Goal: Information Seeking & Learning: Stay updated

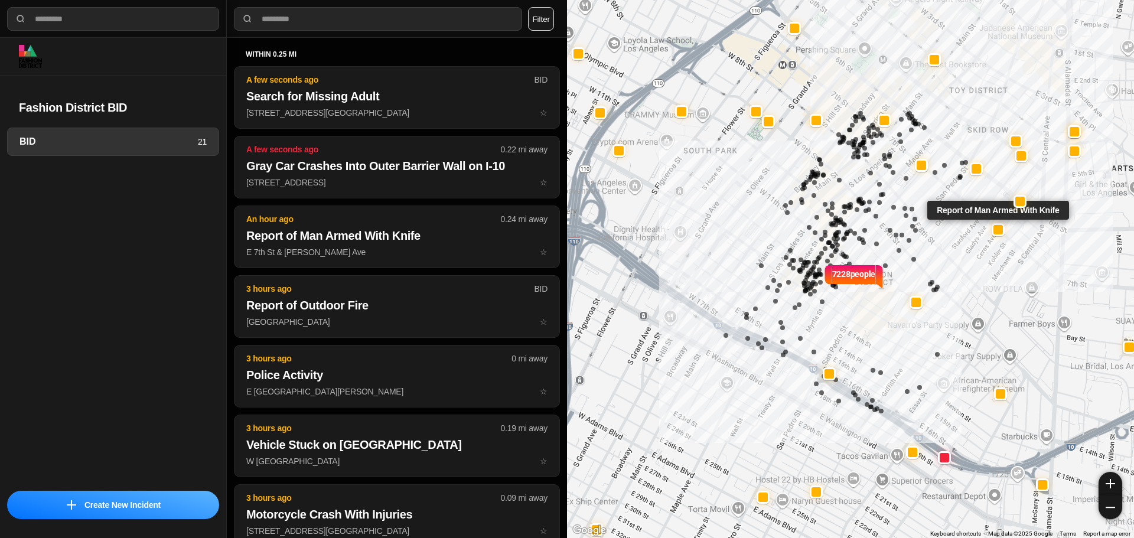
select select "*"
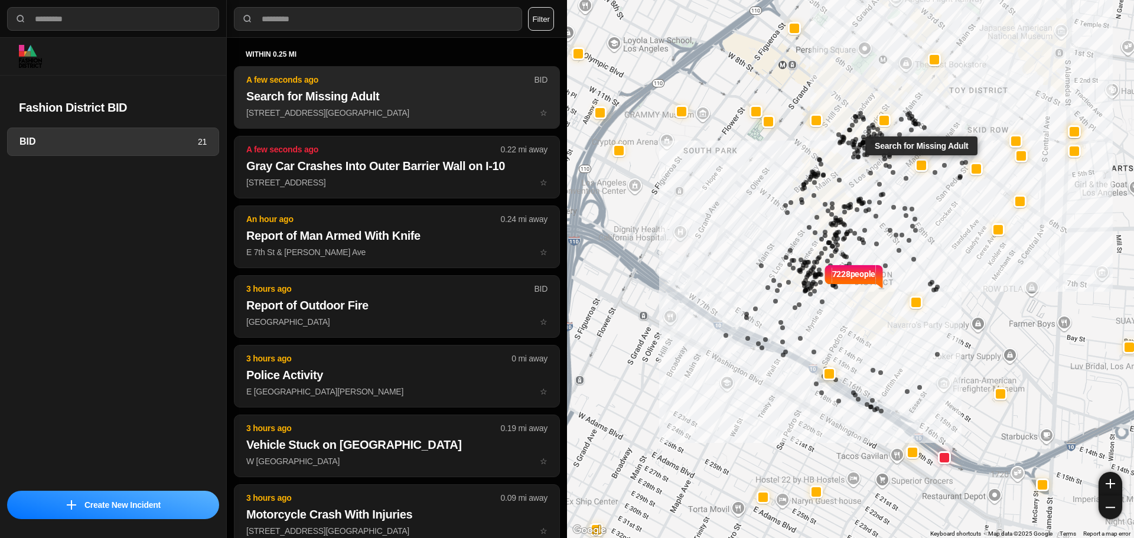
click at [353, 95] on h2 "Search for Missing Adult" at bounding box center [396, 96] width 301 height 17
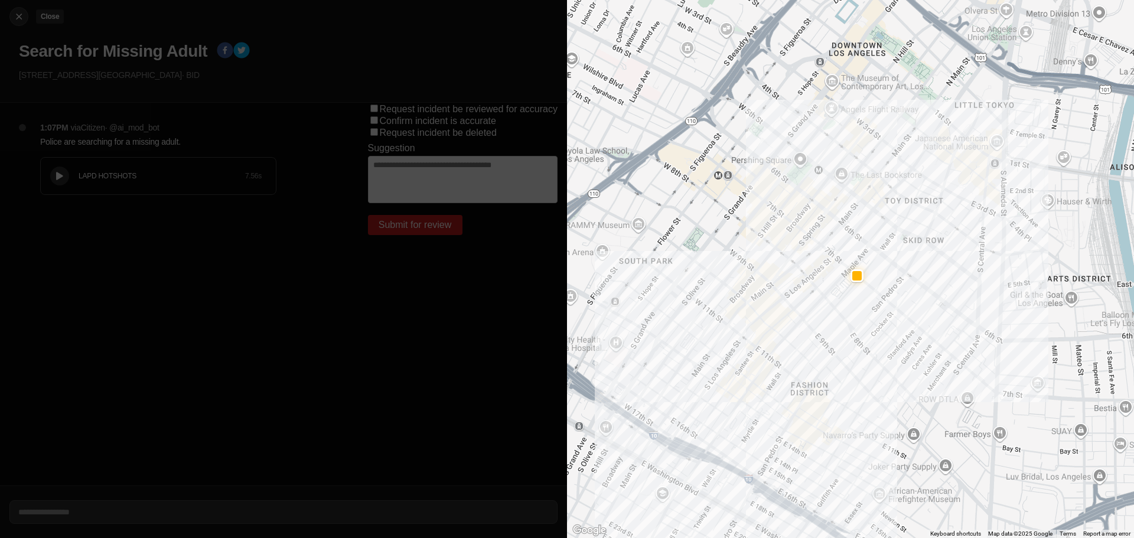
click at [22, 20] on img at bounding box center [19, 17] width 12 height 12
select select "*"
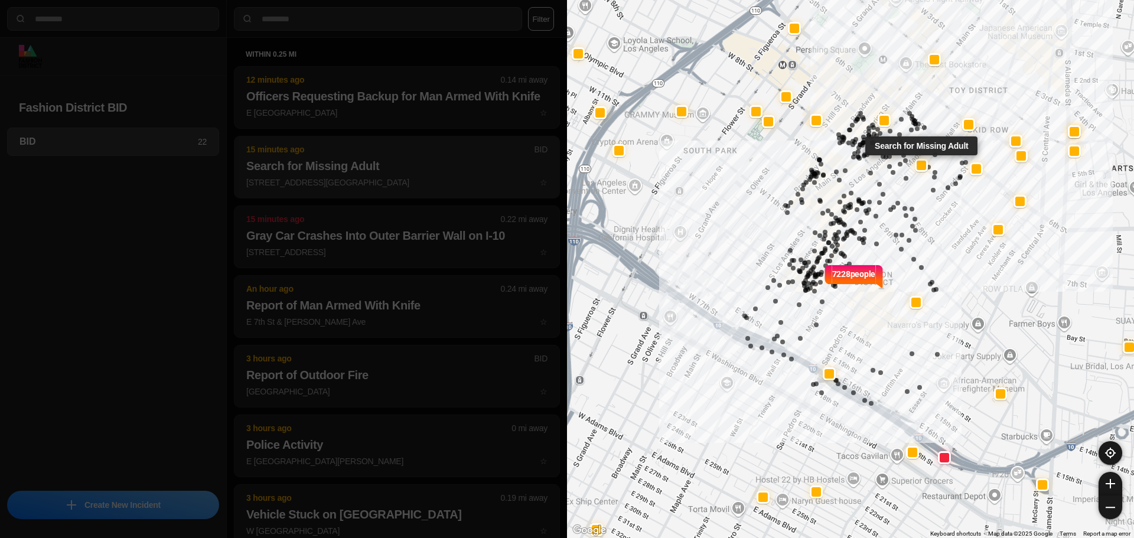
click at [359, 174] on h2 "Search for Missing Adult" at bounding box center [396, 166] width 301 height 17
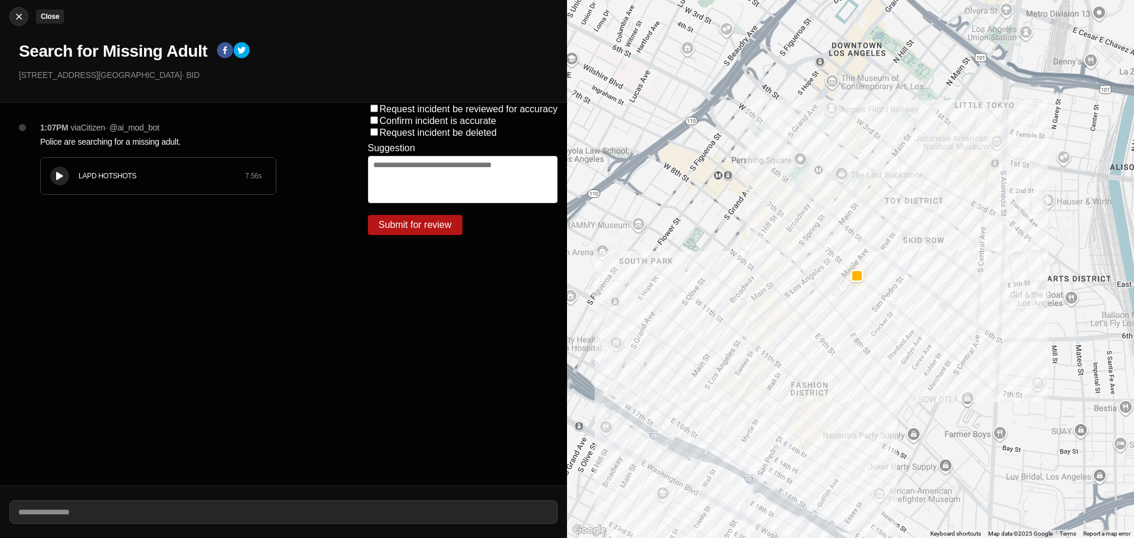
click at [15, 12] on img at bounding box center [19, 17] width 12 height 12
select select "*"
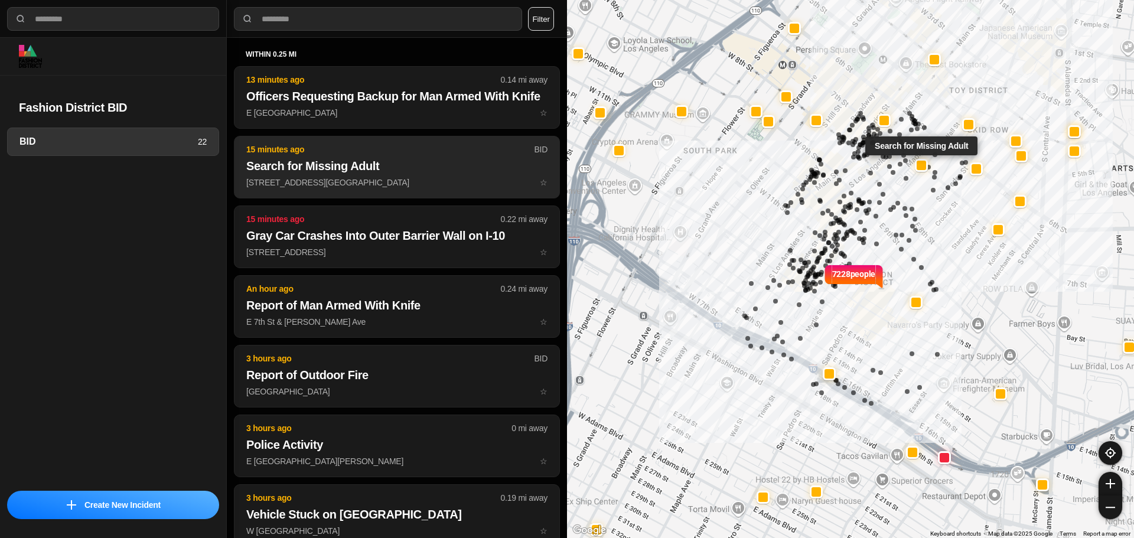
click at [337, 174] on h2 "Search for Missing Adult" at bounding box center [396, 166] width 301 height 17
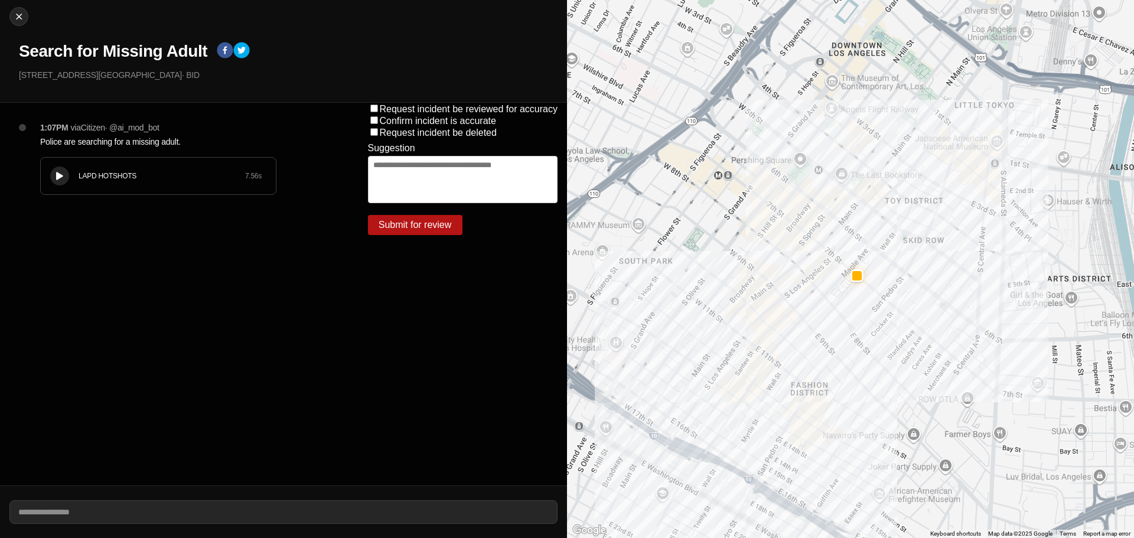
click at [47, 183] on div "LAPD HOTSHOTS 7.56 s" at bounding box center [158, 176] width 235 height 37
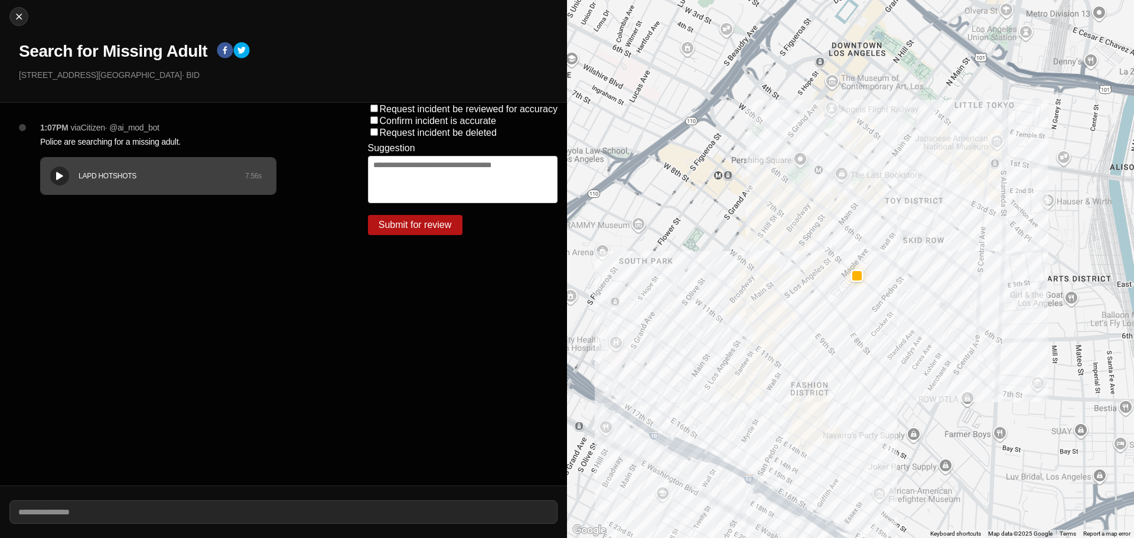
click at [48, 183] on div "LAPD HOTSHOTS 7.56 s" at bounding box center [158, 176] width 235 height 37
click at [161, 47] on h1 "Search for Missing Adult" at bounding box center [113, 51] width 188 height 21
copy div "Search for Missing Adult"
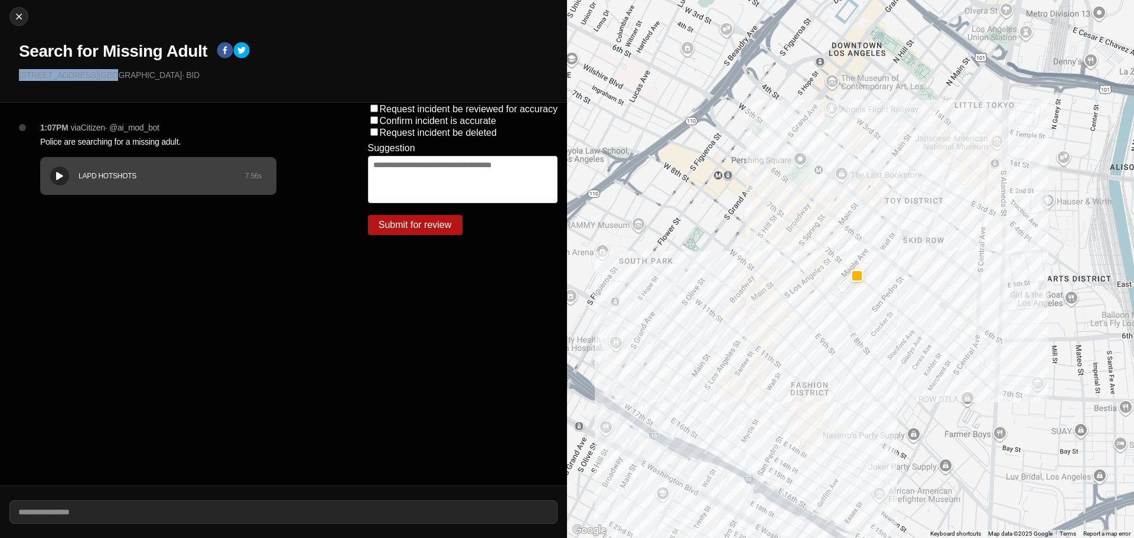
drag, startPoint x: 93, startPoint y: 76, endPoint x: 0, endPoint y: 79, distance: 92.8
click at [0, 79] on div "Close Search for Missing Adult E 7th St & Maple Ave · BID" at bounding box center [283, 51] width 567 height 103
copy p "[STREET_ADDRESS][GEOGRAPHIC_DATA]"
click at [89, 145] on p "Police are searching for a missing adult." at bounding box center [180, 142] width 281 height 12
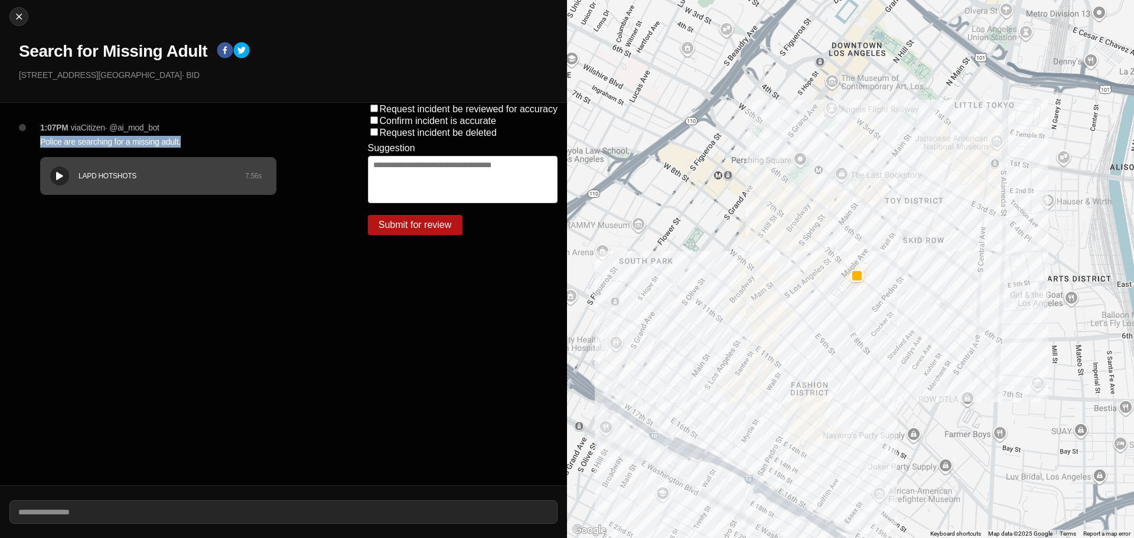
click at [89, 145] on p "Police are searching for a missing adult." at bounding box center [180, 142] width 281 height 12
copy p "Police are searching for a missing adult."
click at [17, 11] on img at bounding box center [19, 17] width 12 height 12
select select "*"
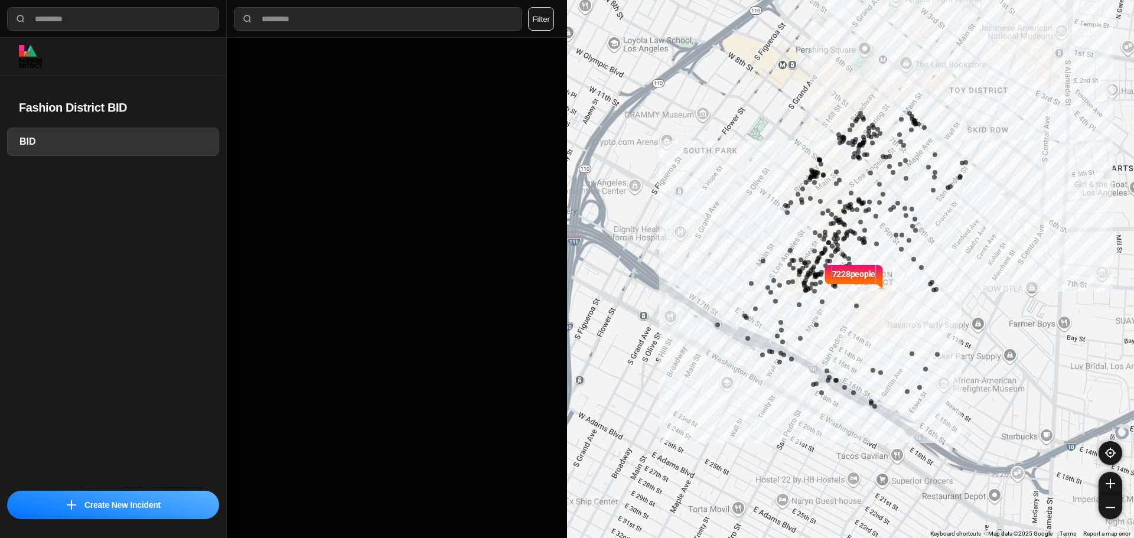
select select "*"
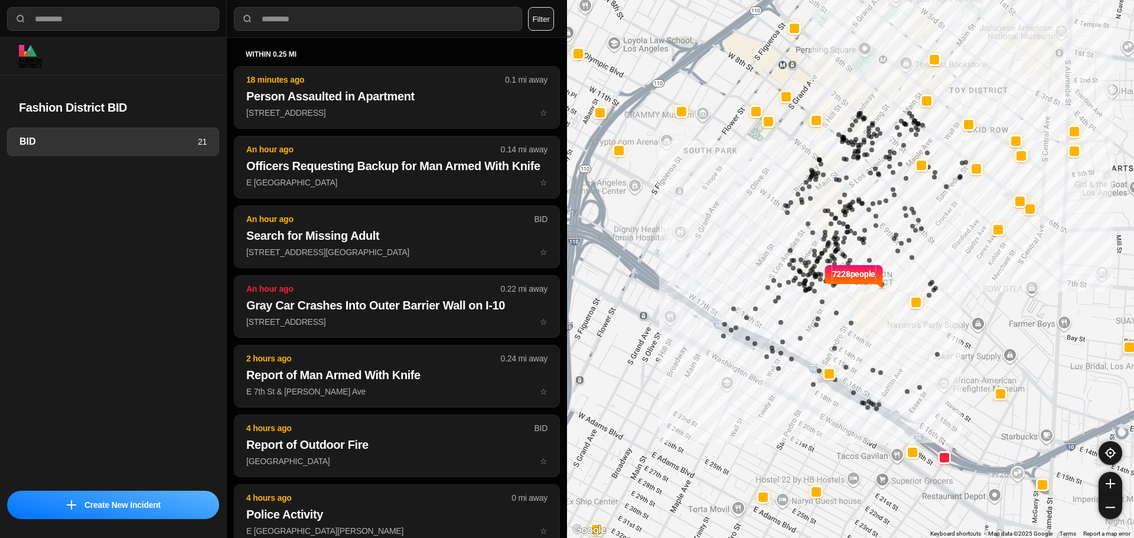
select select "*"
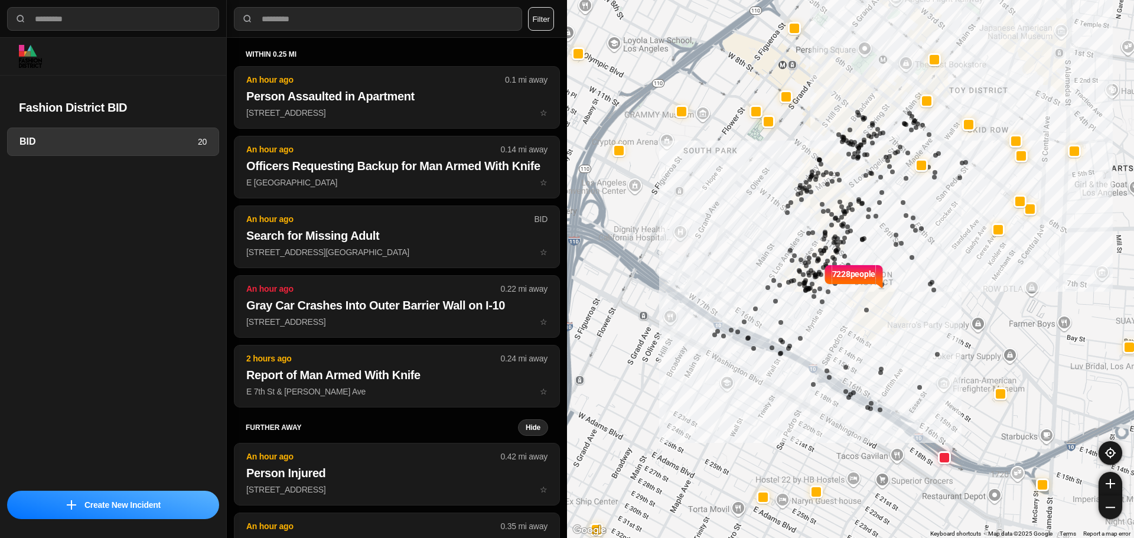
select select "*"
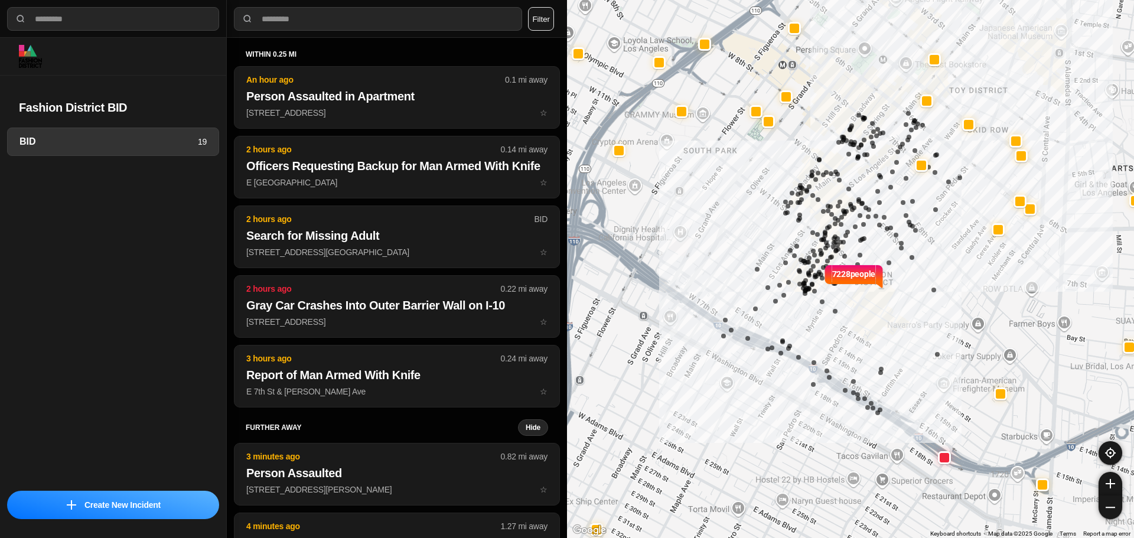
select select "*"
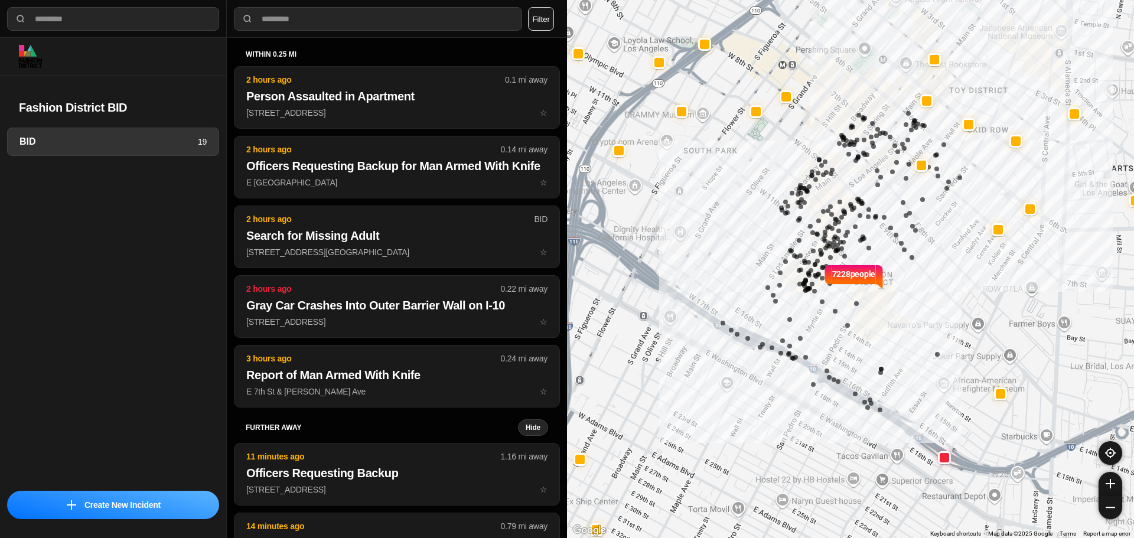
select select "*"
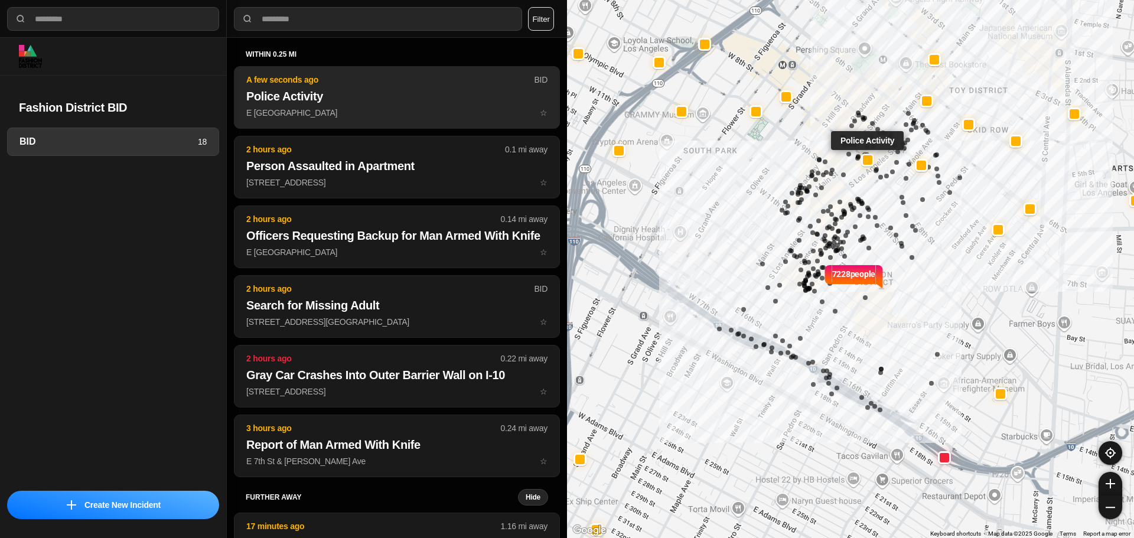
click at [304, 111] on p "E 8th St & S Main St ☆" at bounding box center [396, 113] width 301 height 12
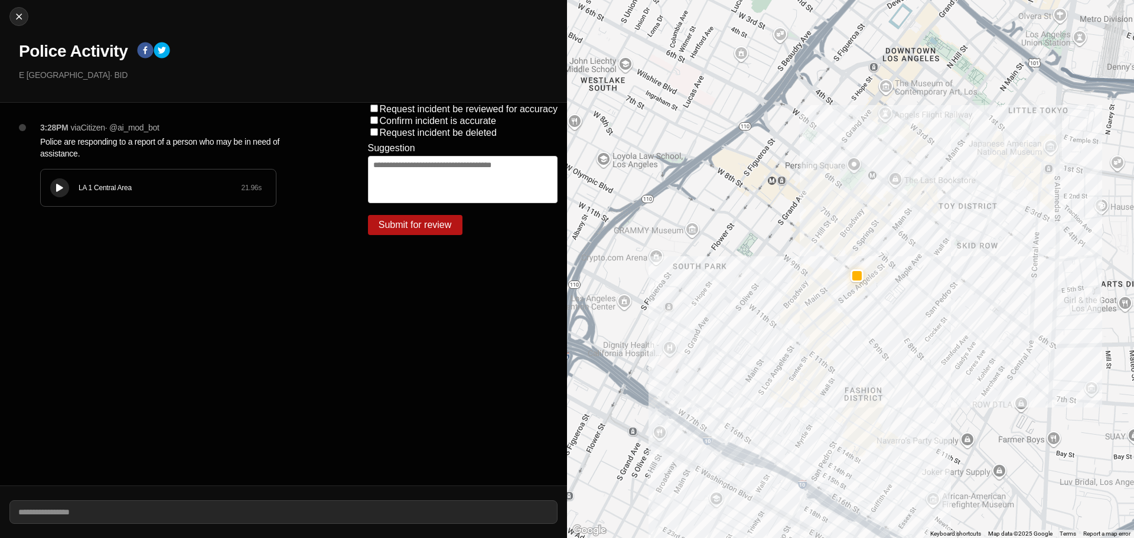
click at [145, 200] on div "LA 1 Central Area 21.96 s" at bounding box center [158, 188] width 235 height 37
click at [143, 200] on div "LA 1 Central Area 21.96 s" at bounding box center [158, 188] width 235 height 37
click at [57, 191] on icon at bounding box center [59, 188] width 7 height 8
click at [111, 206] on div "LA 1 Central Area 21.96 s" at bounding box center [158, 188] width 235 height 37
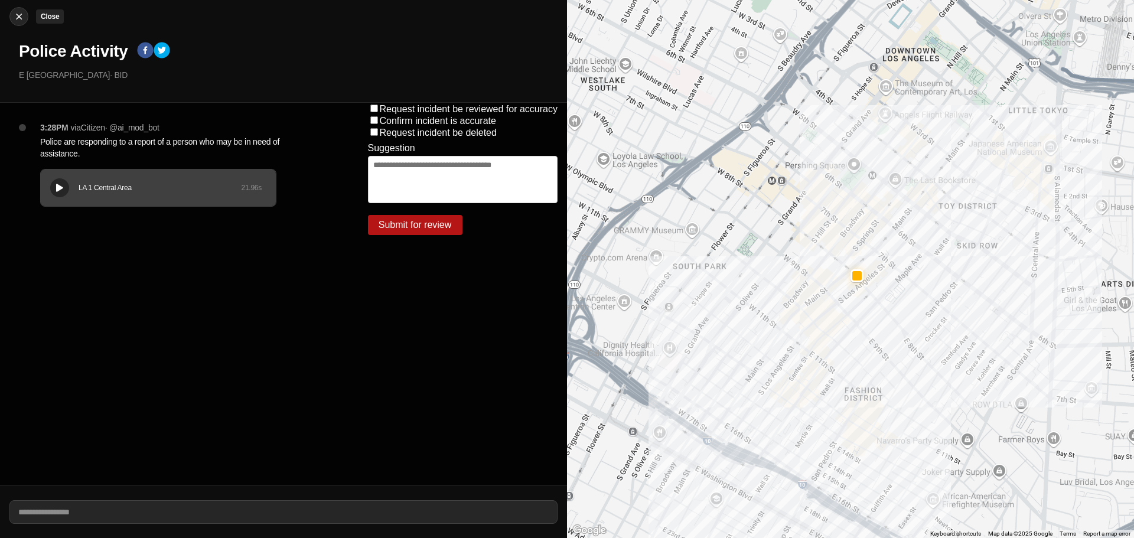
click at [17, 13] on img at bounding box center [19, 17] width 12 height 12
select select "*"
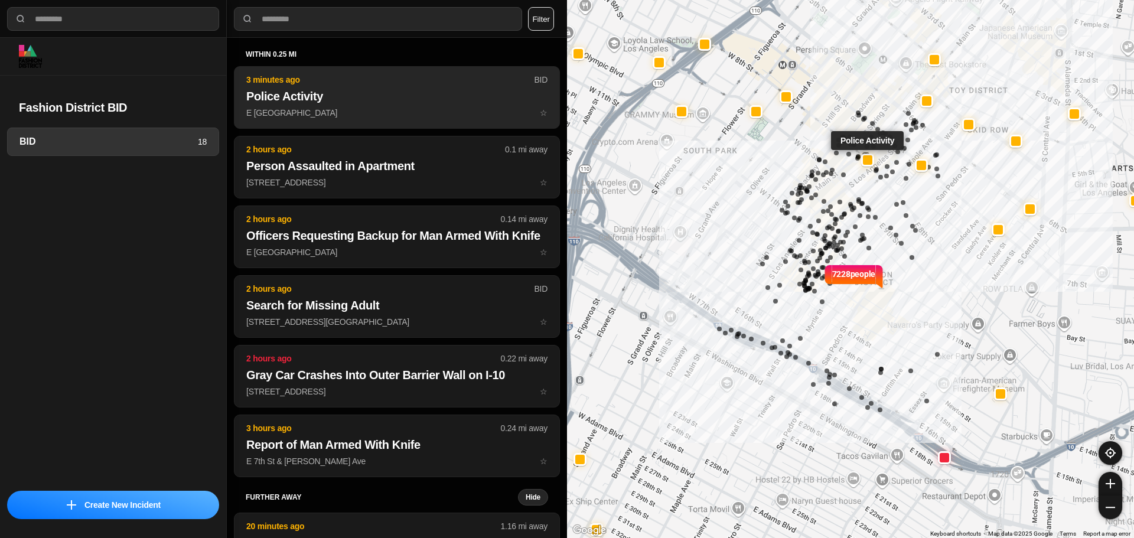
click at [375, 102] on h2 "Police Activity" at bounding box center [396, 96] width 301 height 17
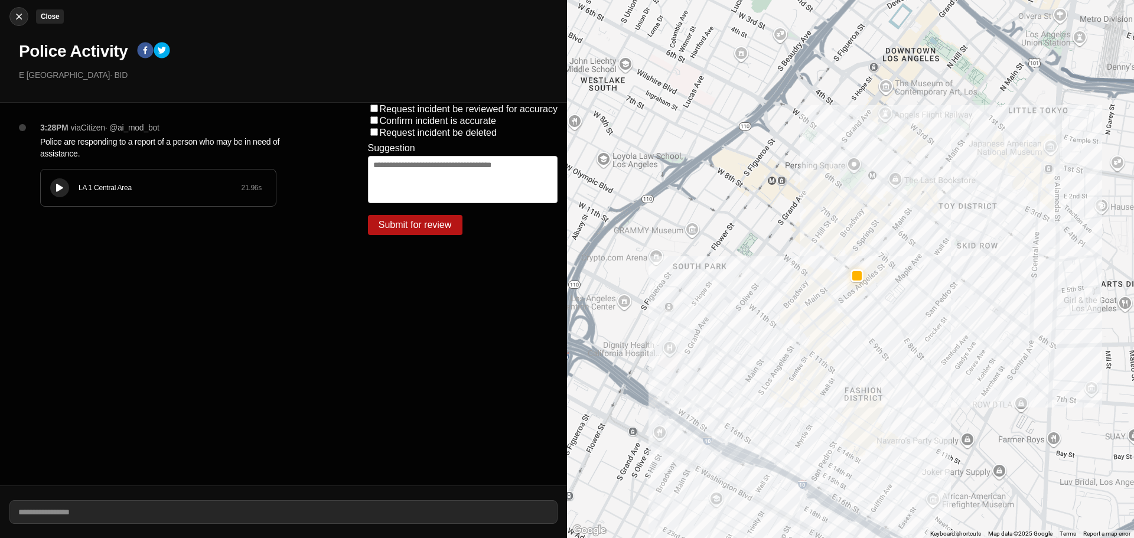
click at [23, 14] on img at bounding box center [19, 17] width 12 height 12
select select "*"
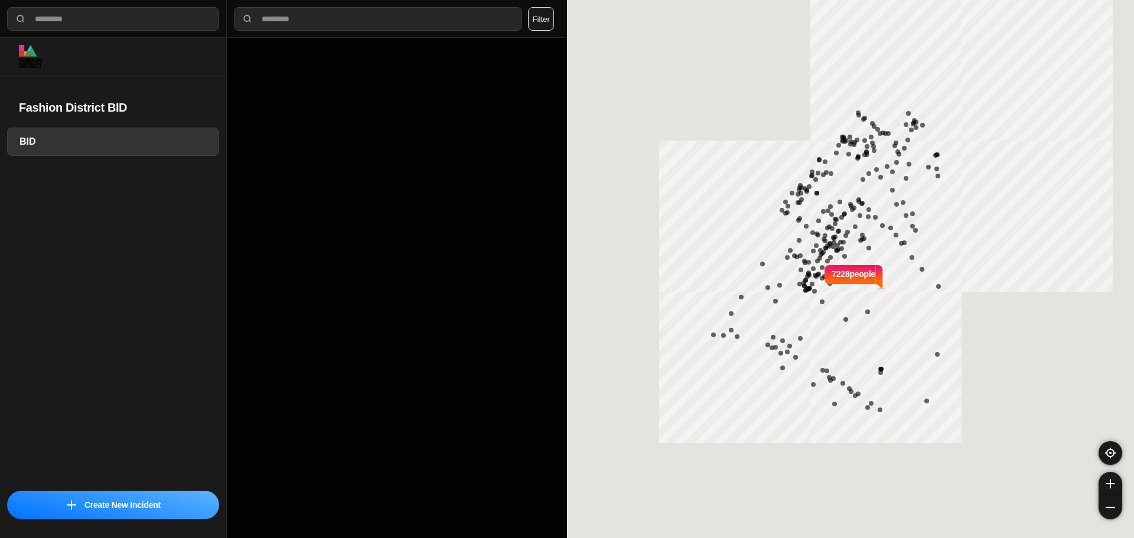
select select "*"
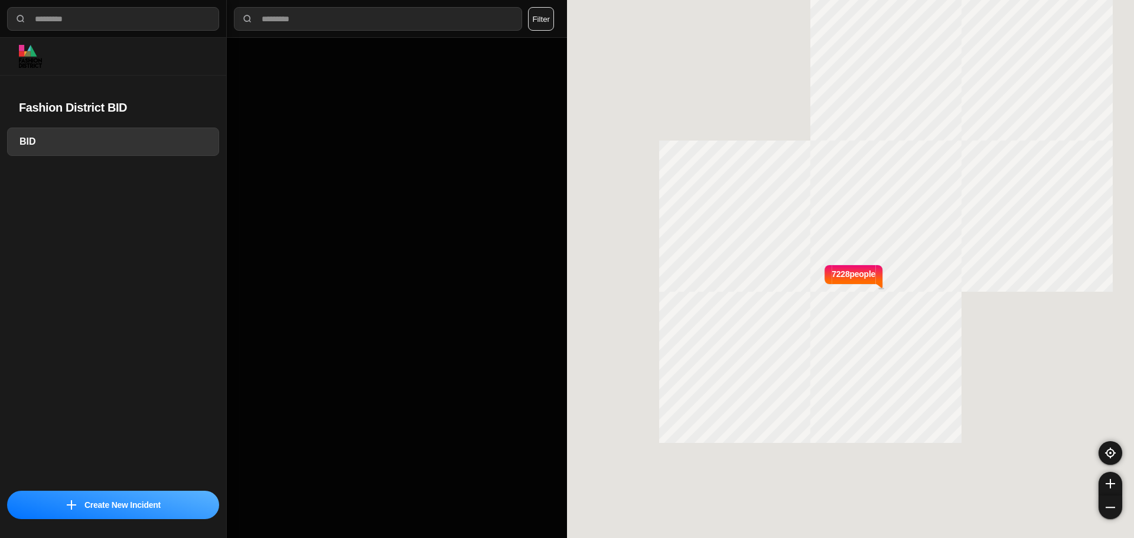
select select "*"
